Goal: Task Accomplishment & Management: Manage account settings

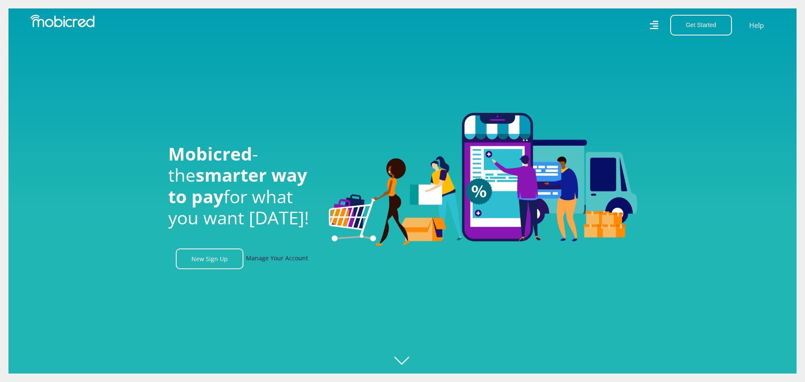
click at [268, 262] on link "Manage Your Account" at bounding box center [277, 259] width 62 height 21
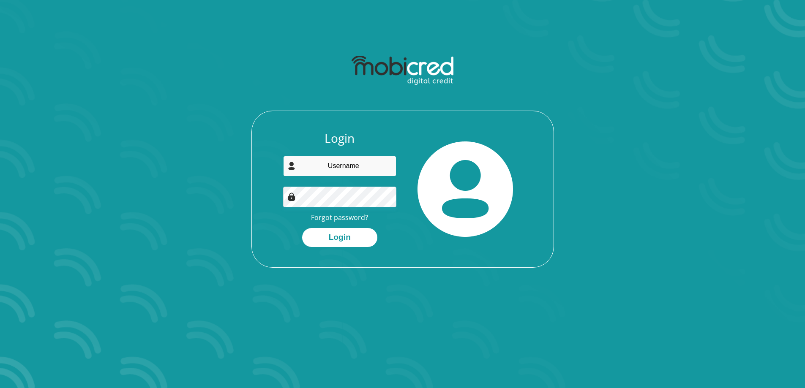
click at [372, 166] on input "email" at bounding box center [339, 166] width 113 height 21
type input "mosopa.dikgang@gmail.com"
click at [353, 241] on button "Login" at bounding box center [339, 237] width 75 height 19
